Goal: Task Accomplishment & Management: Manage account settings

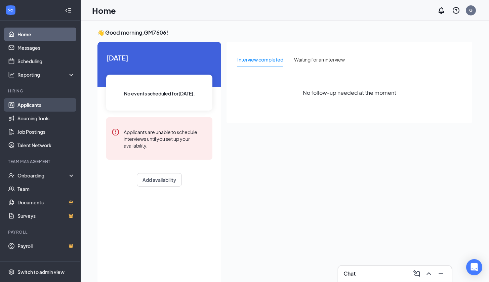
click at [32, 102] on link "Applicants" at bounding box center [45, 104] width 57 height 13
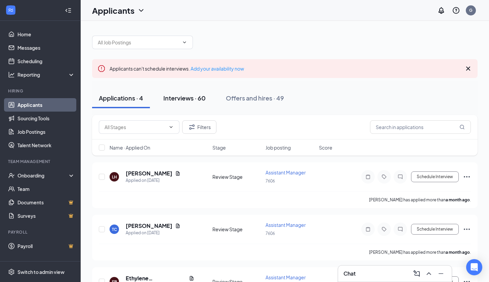
click at [174, 96] on div "Interviews · 60" at bounding box center [184, 98] width 42 height 8
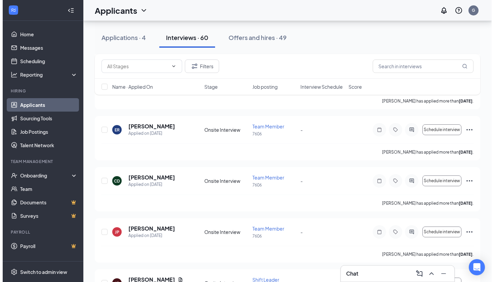
scroll to position [298, 0]
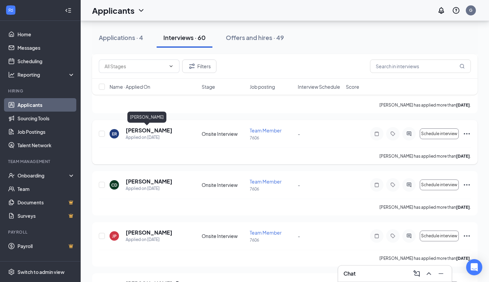
click at [134, 128] on h5 "[PERSON_NAME]" at bounding box center [149, 130] width 47 height 7
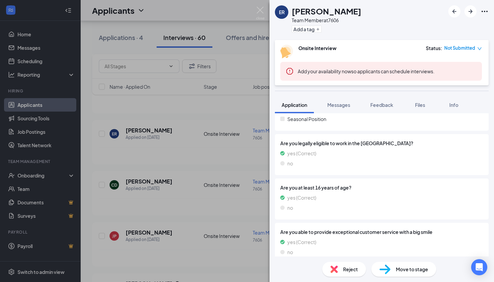
scroll to position [187, 0]
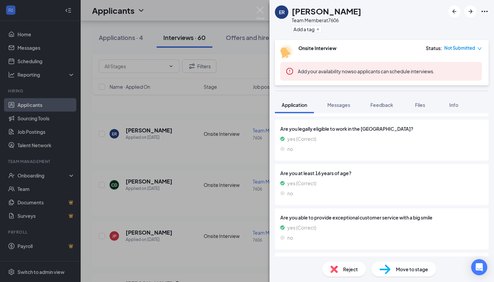
click at [232, 198] on div "ER [PERSON_NAME] Team Member at 7606 Add a tag Onsite Interview Status : Not Su…" at bounding box center [247, 141] width 494 height 282
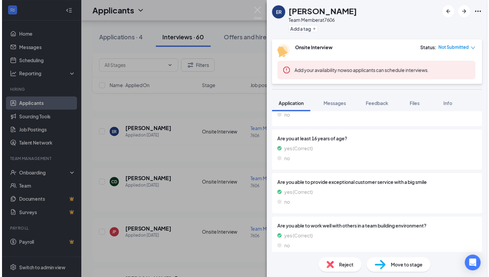
scroll to position [225, 0]
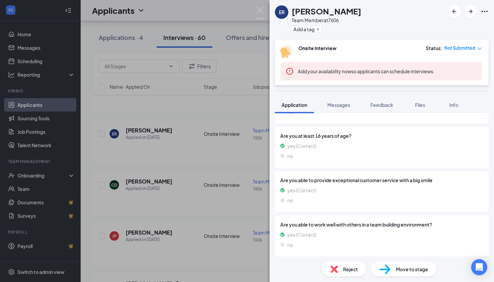
click at [205, 212] on div "ER [PERSON_NAME] Team Member at 7606 Add a tag Onsite Interview Status : Not Su…" at bounding box center [247, 141] width 494 height 282
click at [260, 11] on img at bounding box center [260, 13] width 8 height 13
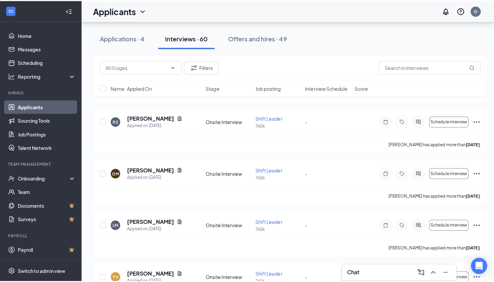
scroll to position [569, 0]
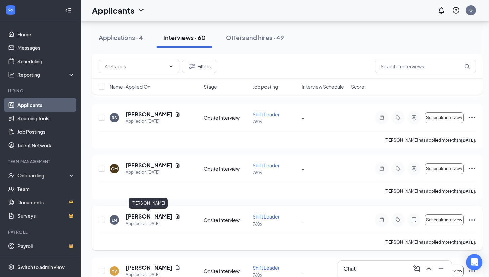
click at [141, 215] on h5 "[PERSON_NAME]" at bounding box center [149, 216] width 47 height 7
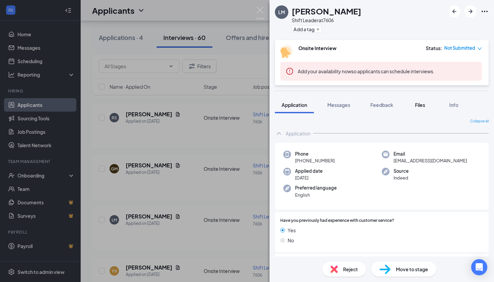
click at [418, 107] on span "Files" at bounding box center [420, 105] width 10 height 6
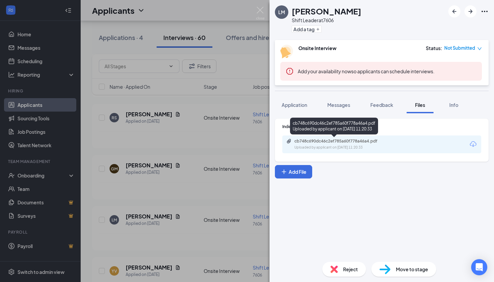
click at [355, 139] on div "cb748c690dc46c2ef785a60f778a46a4.pdf" at bounding box center [341, 140] width 94 height 5
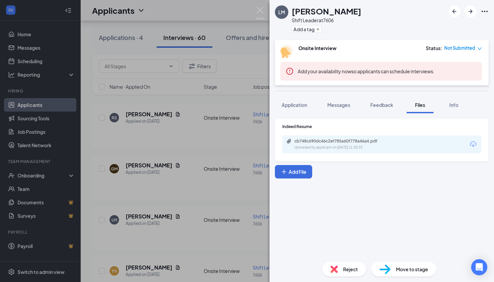
click at [143, 267] on div "[PERSON_NAME] Shift Leader at 7606 Add a tag Onsite Interview Status : Not Subm…" at bounding box center [247, 141] width 494 height 282
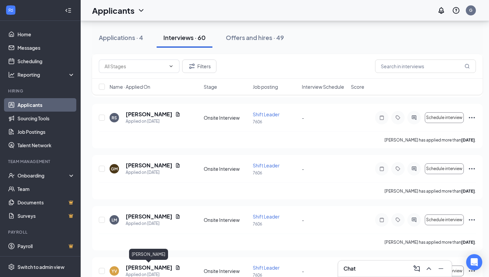
click at [143, 267] on h5 "[PERSON_NAME]" at bounding box center [149, 267] width 47 height 7
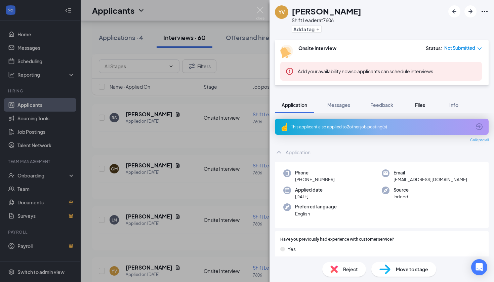
click at [418, 106] on span "Files" at bounding box center [420, 105] width 10 height 6
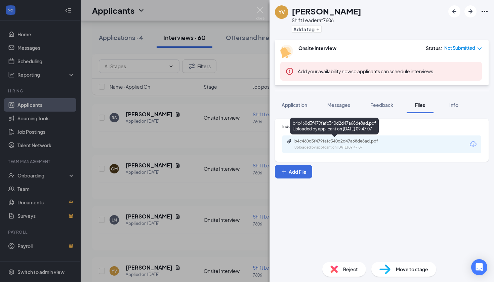
click at [323, 141] on div "b4c460d3f479fafc340d2d47a68de8ad.pdf" at bounding box center [341, 140] width 94 height 5
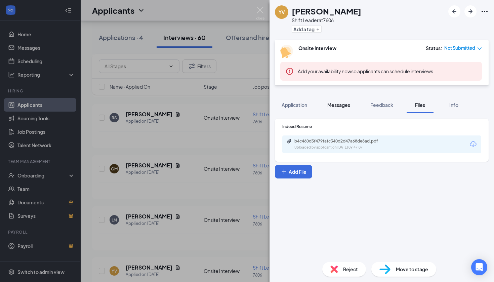
click at [338, 107] on span "Messages" at bounding box center [338, 105] width 23 height 6
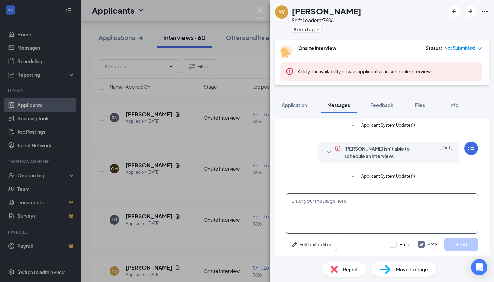
click at [326, 200] on textarea at bounding box center [382, 213] width 192 height 40
type textarea "h"
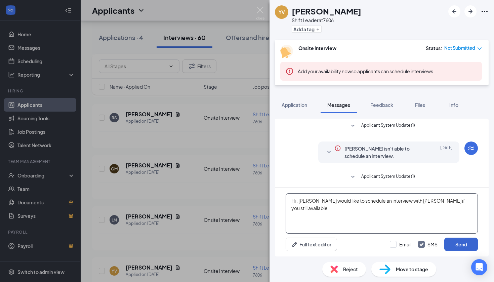
type textarea "Hi . [PERSON_NAME] would like to schedule an interview with [PERSON_NAME] if yo…"
click at [461, 245] on button "Send" at bounding box center [461, 243] width 34 height 13
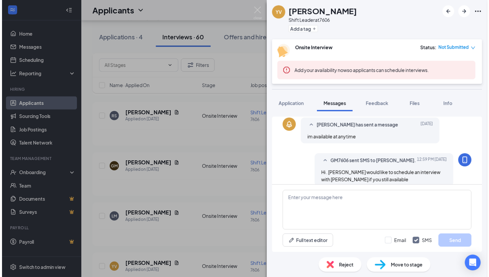
scroll to position [158, 0]
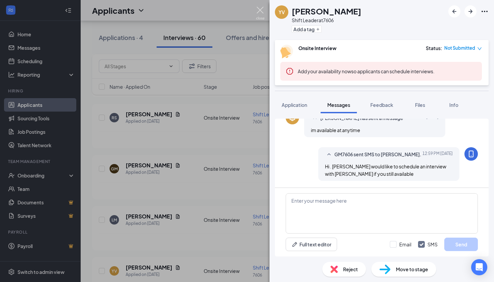
click at [262, 9] on img at bounding box center [260, 13] width 8 height 13
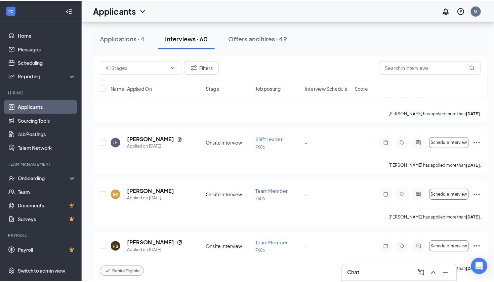
scroll to position [755, 0]
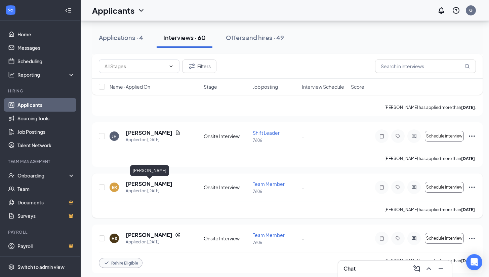
click at [148, 181] on h5 "[PERSON_NAME]" at bounding box center [149, 183] width 47 height 7
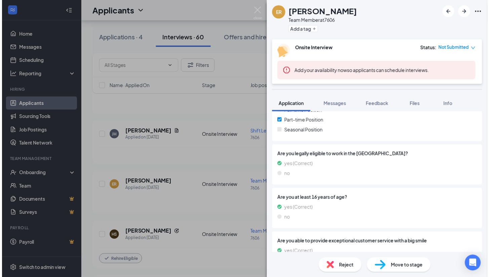
scroll to position [244, 0]
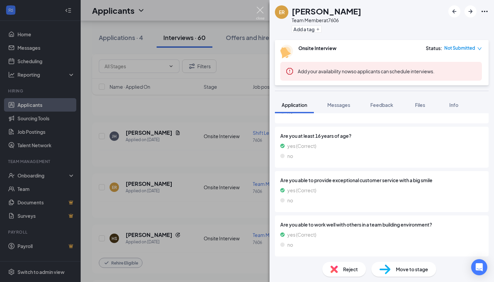
click at [260, 9] on img at bounding box center [260, 13] width 8 height 13
